Goal: Information Seeking & Learning: Check status

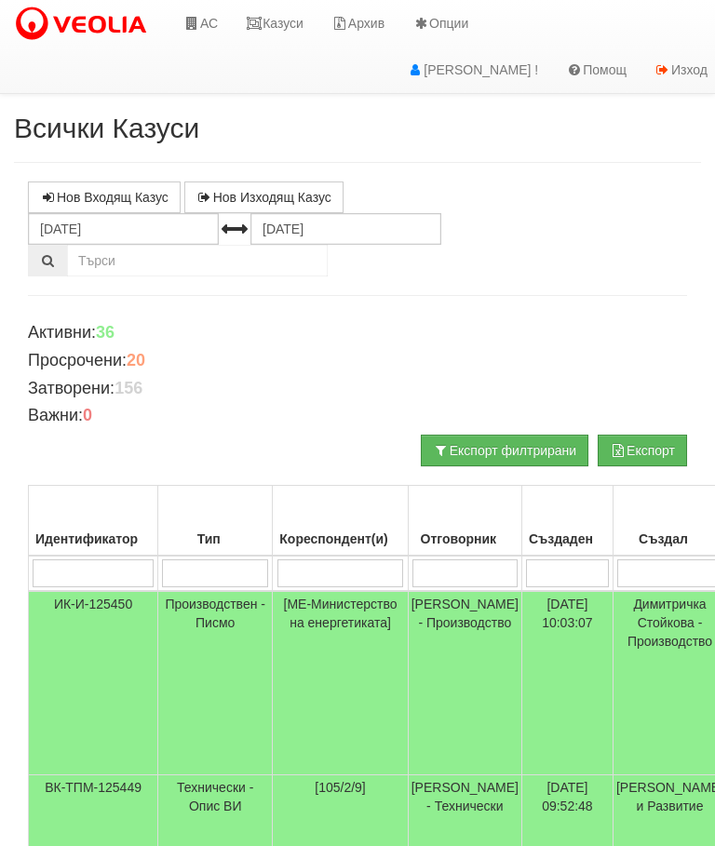
click at [275, 26] on link "Казуси" at bounding box center [275, 23] width 86 height 47
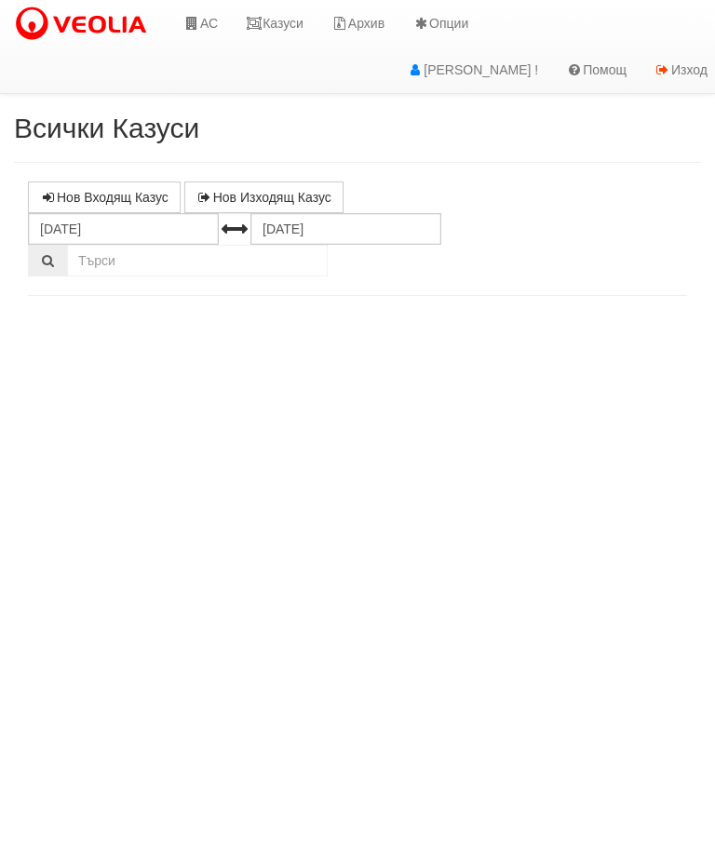
select select "10"
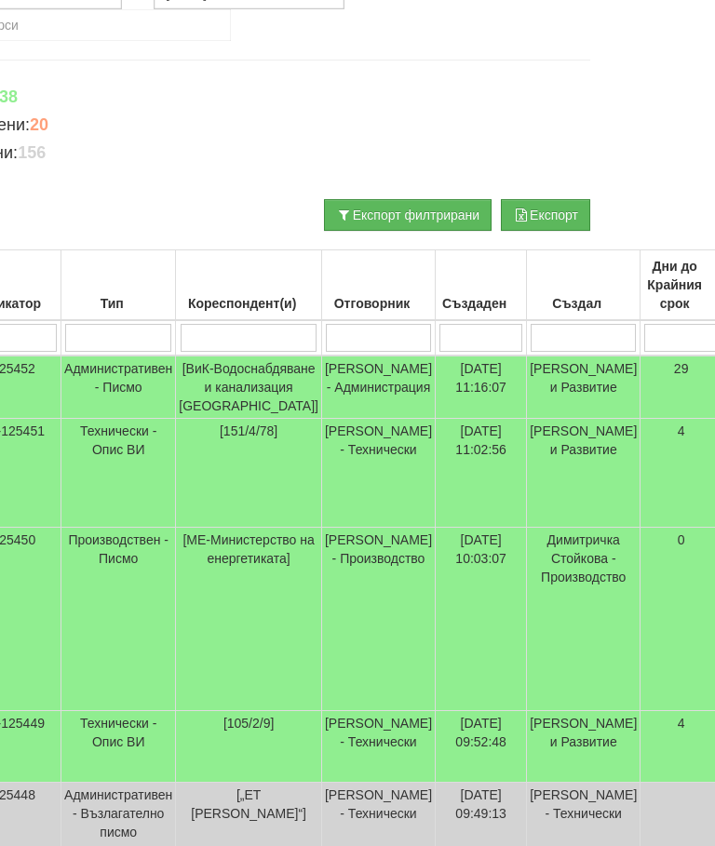
scroll to position [235, 0]
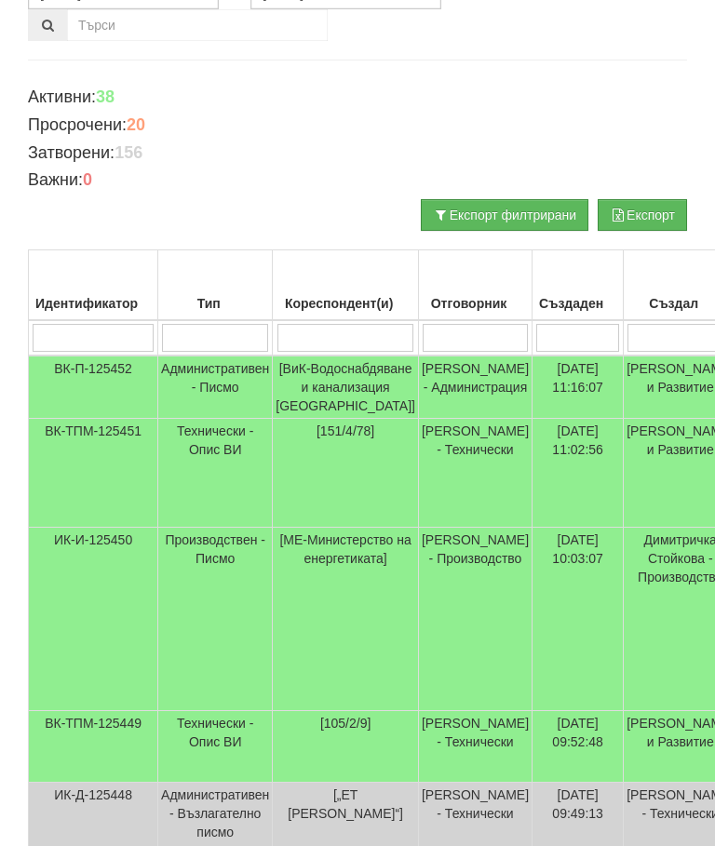
click at [214, 736] on td "Технически - Опис ВИ" at bounding box center [215, 747] width 114 height 72
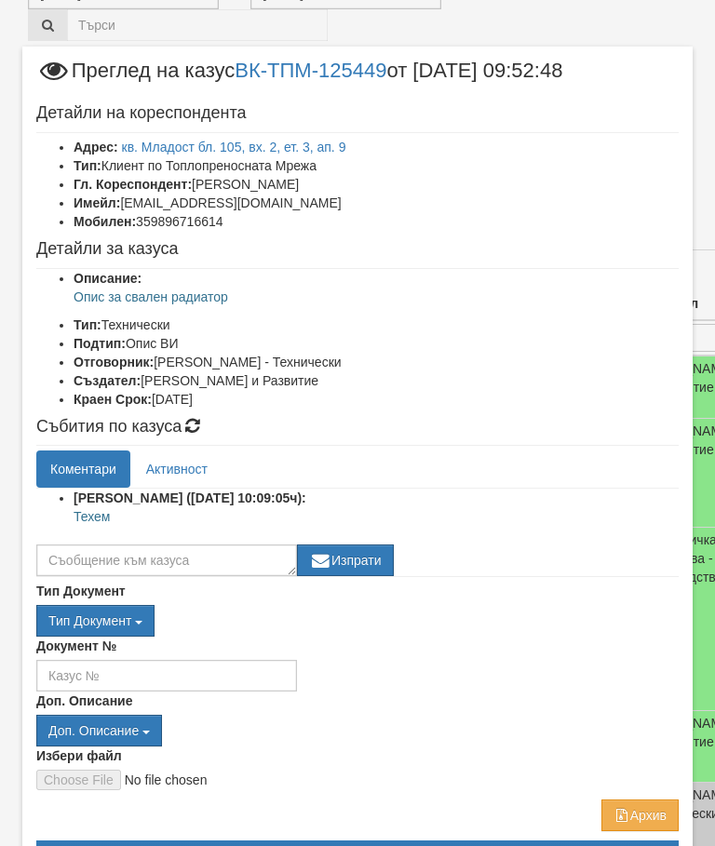
click at [183, 461] on link "Активност" at bounding box center [176, 468] width 89 height 37
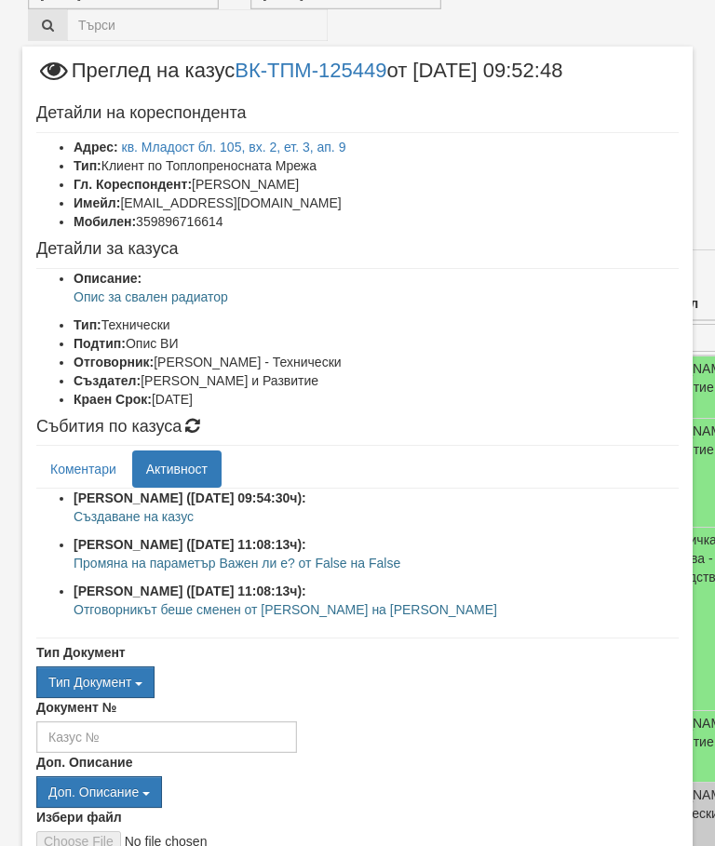
click at [78, 470] on link "Коментари" at bounding box center [83, 468] width 94 height 37
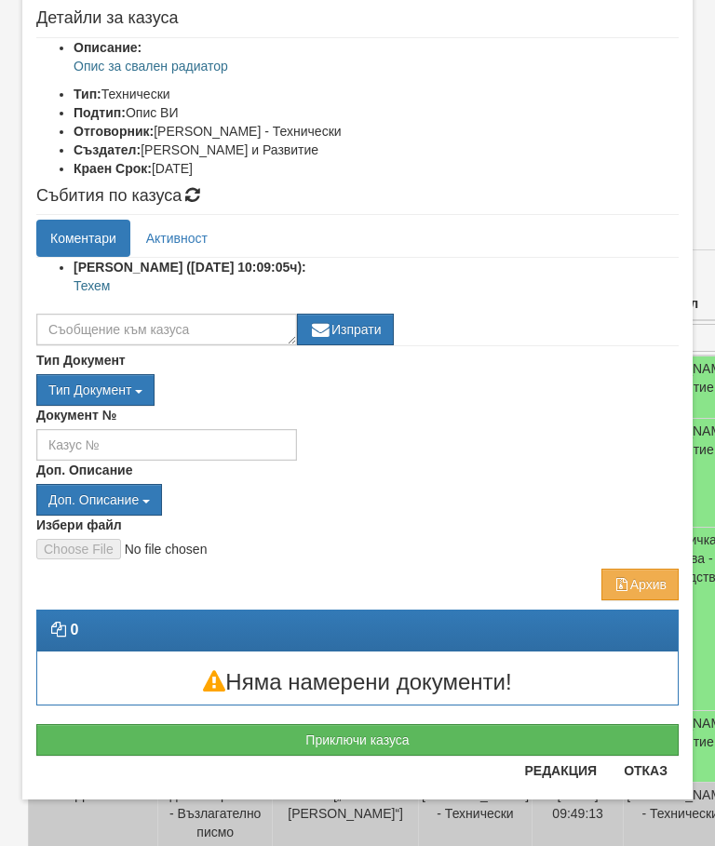
scroll to position [161, 0]
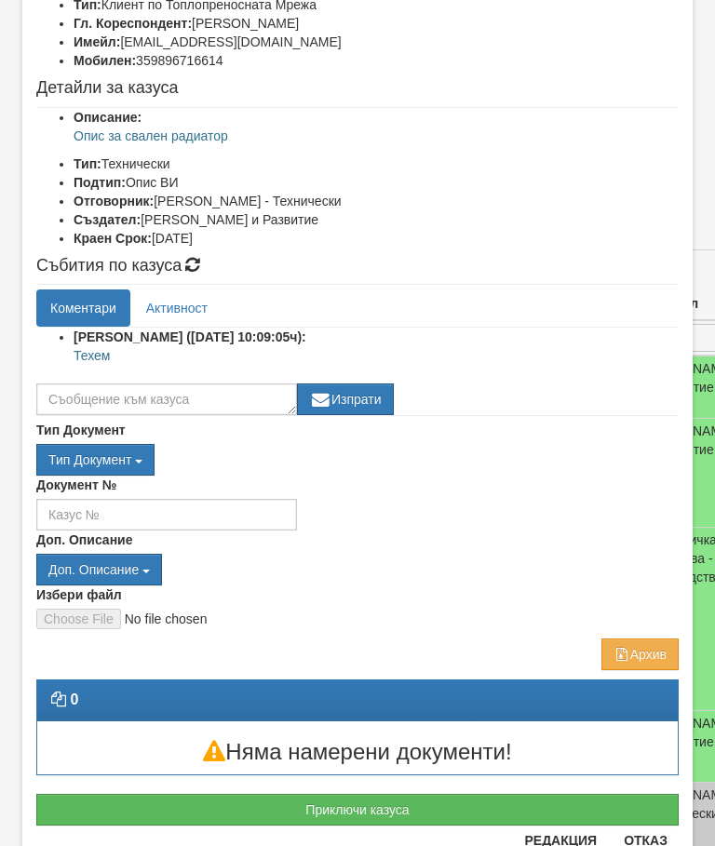
click at [662, 691] on div "0" at bounding box center [357, 699] width 640 height 21
click at [647, 845] on button "Отказ" at bounding box center [645, 840] width 66 height 30
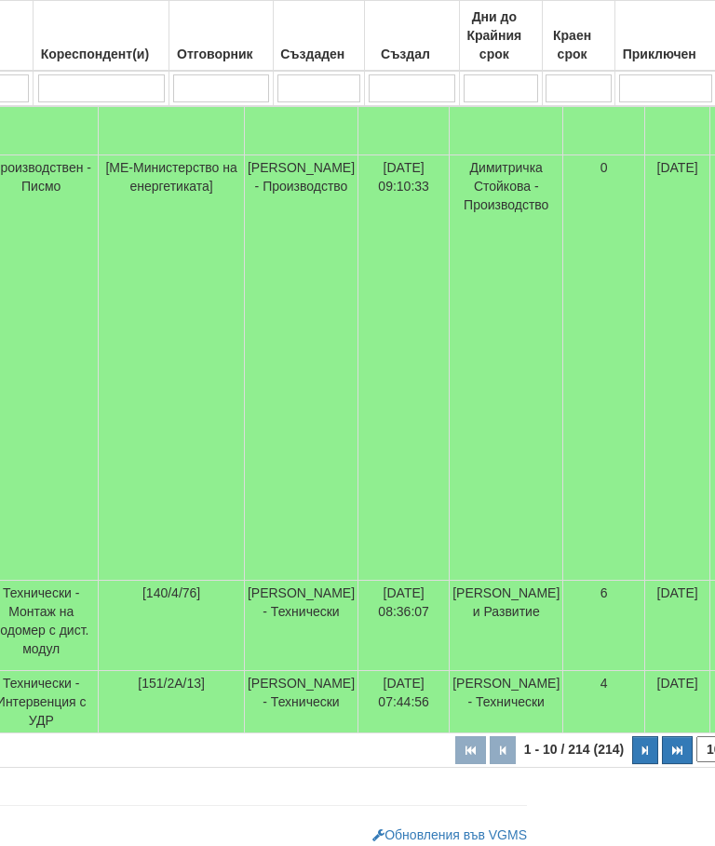
scroll to position [1357, 301]
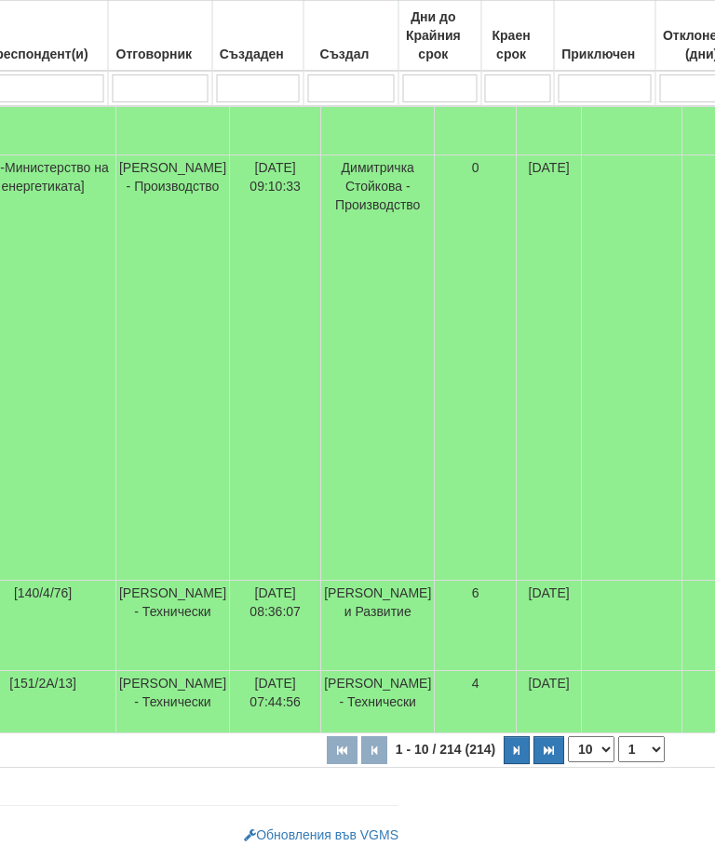
click at [515, 745] on icon "button" at bounding box center [518, 750] width 6 height 10
select select "2"
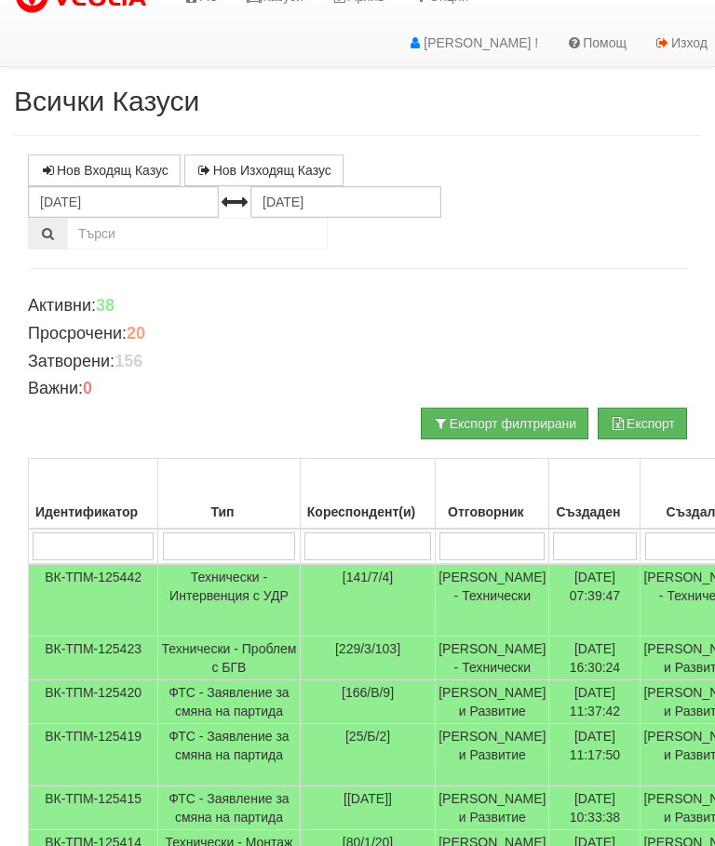
scroll to position [0, 0]
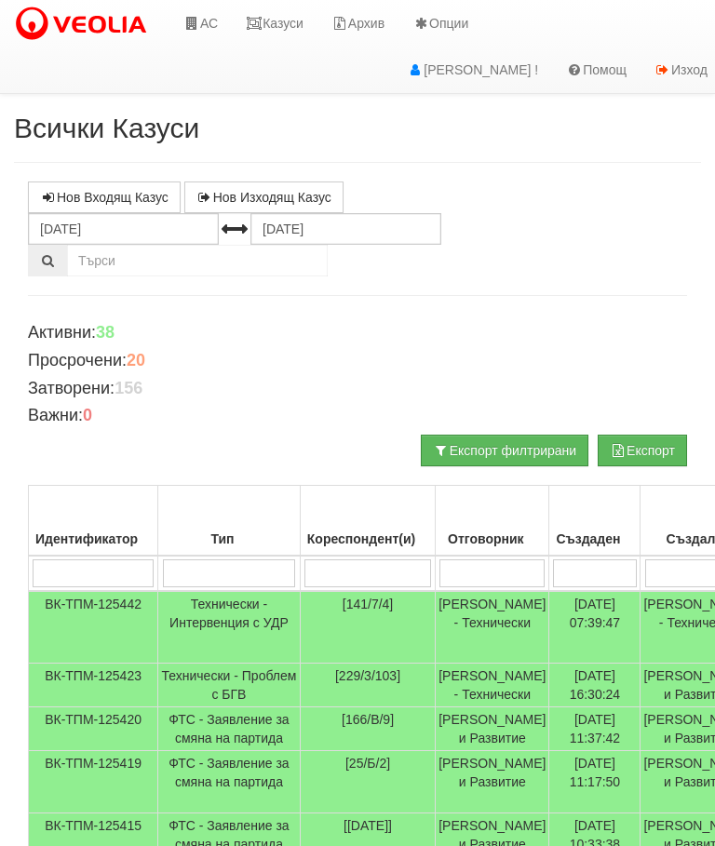
click at [275, 21] on link "Казуси" at bounding box center [275, 23] width 86 height 47
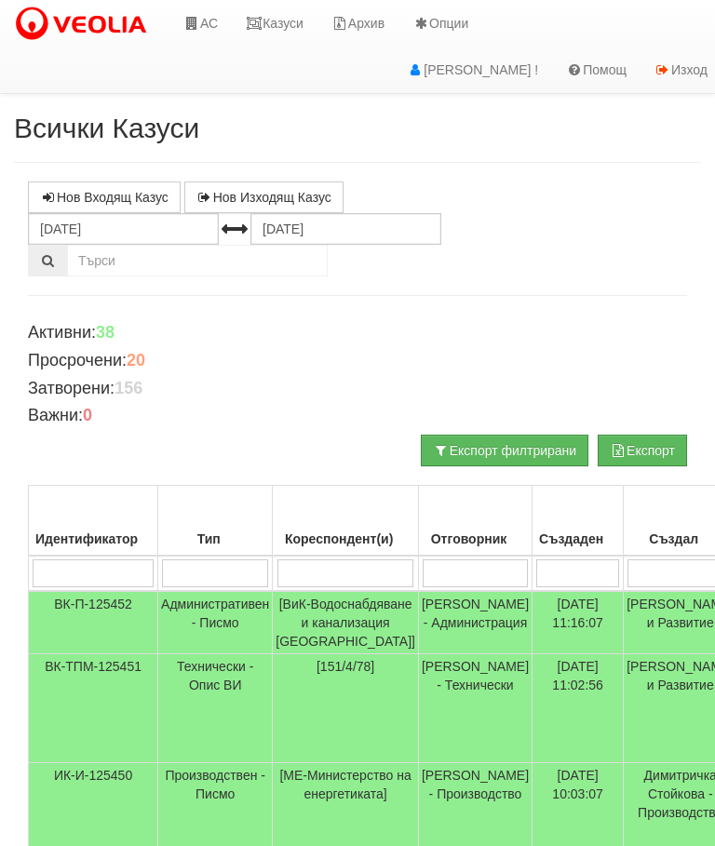
scroll to position [228, 0]
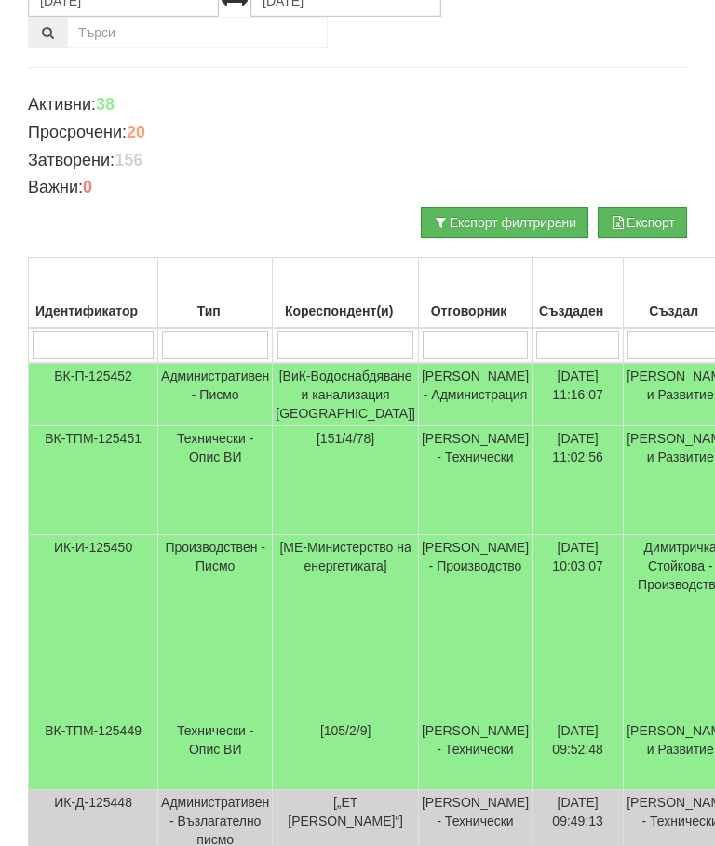
click at [452, 333] on input "search" at bounding box center [474, 345] width 105 height 28
type input "Сла"
type input "Слави"
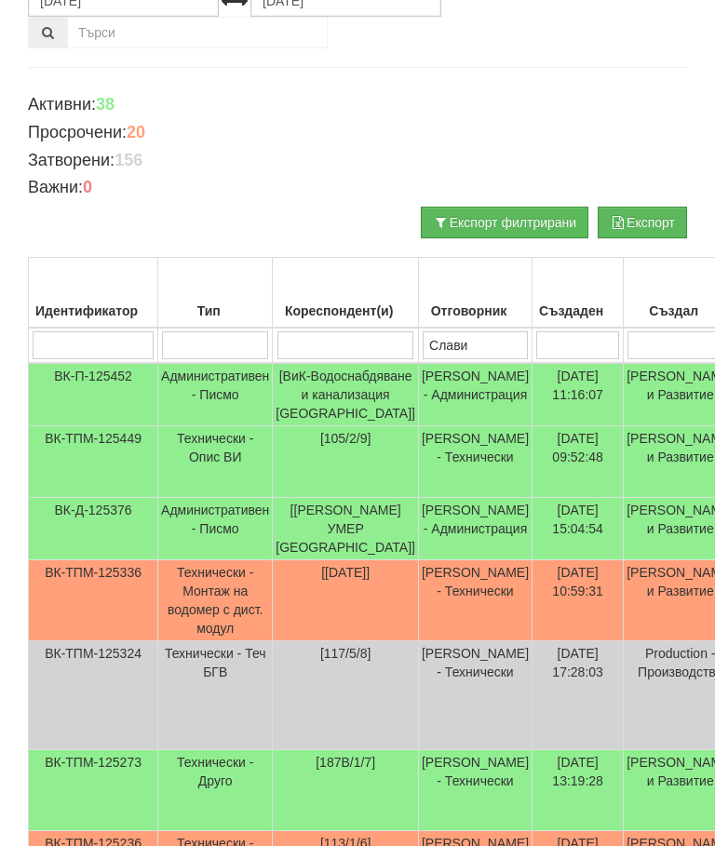
type input "Слави"
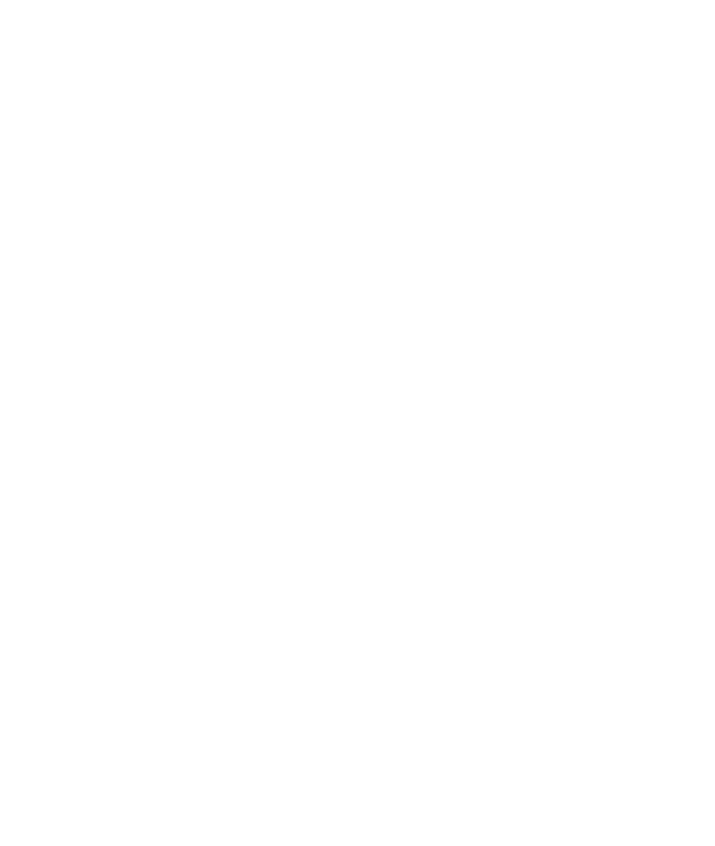
scroll to position [0, 141]
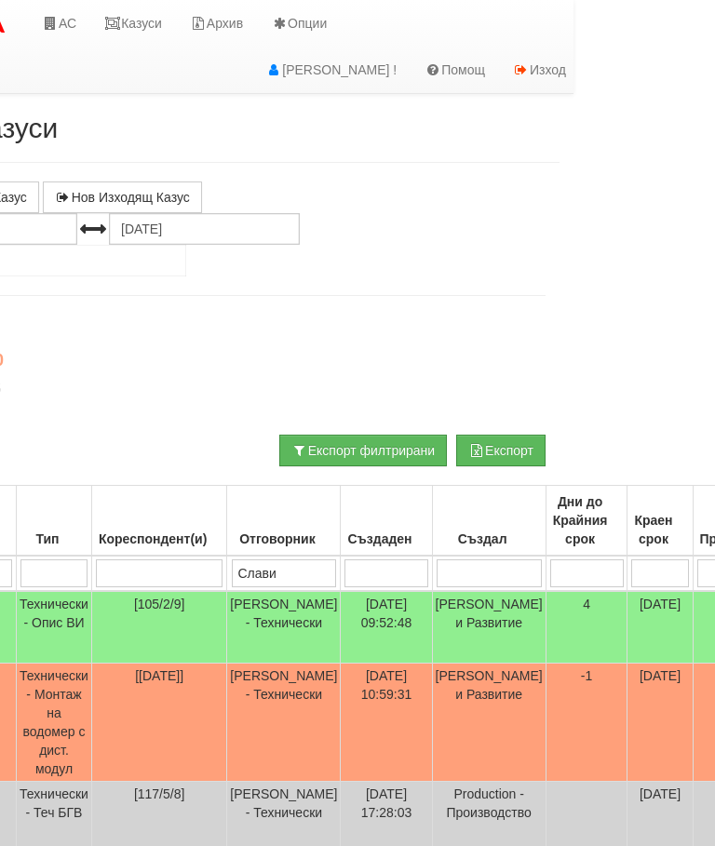
type input "Слави"
click at [139, 20] on link "Казуси" at bounding box center [133, 23] width 86 height 47
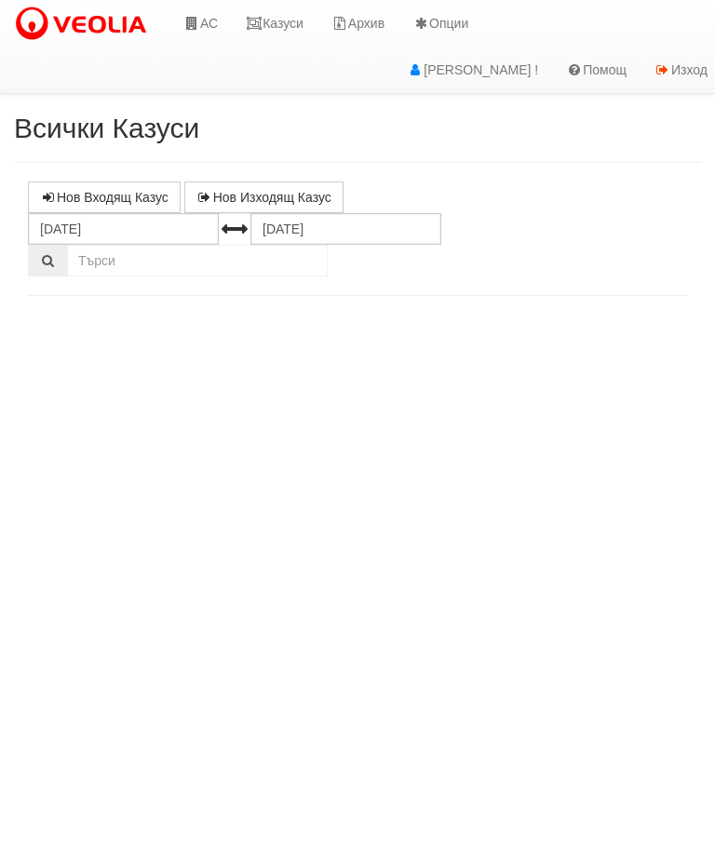
select select "10"
select select "1"
